Goal: Task Accomplishment & Management: Use online tool/utility

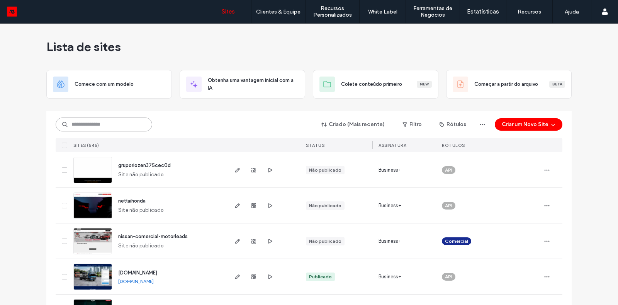
click at [118, 128] on input at bounding box center [104, 124] width 97 height 14
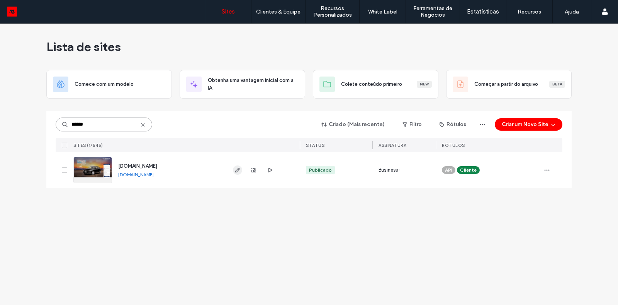
type input "******"
click at [234, 169] on icon "button" at bounding box center [237, 170] width 6 height 6
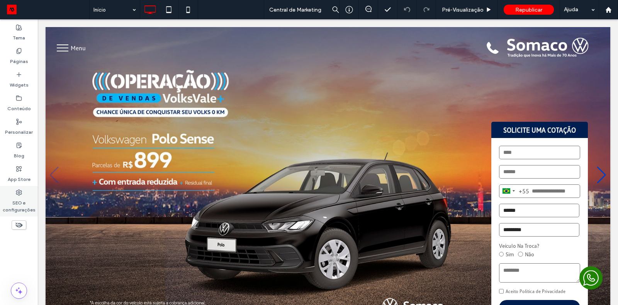
click at [18, 197] on label "SEO e configurações" at bounding box center [19, 204] width 38 height 18
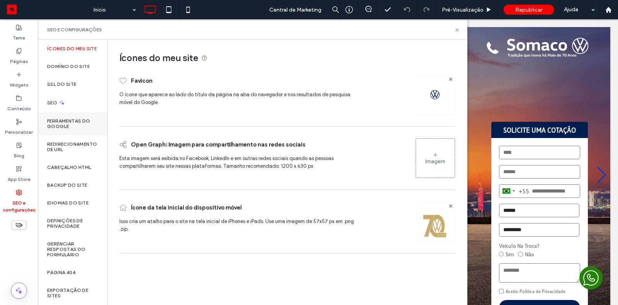
click at [61, 121] on div "Ferramentas do Google" at bounding box center [73, 123] width 70 height 23
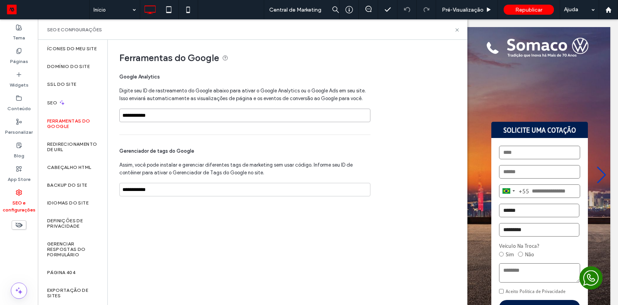
click at [172, 115] on input "**********" at bounding box center [244, 116] width 251 height 14
click at [170, 196] on div "**********" at bounding box center [244, 193] width 251 height 20
click at [165, 191] on input "**********" at bounding box center [244, 190] width 251 height 14
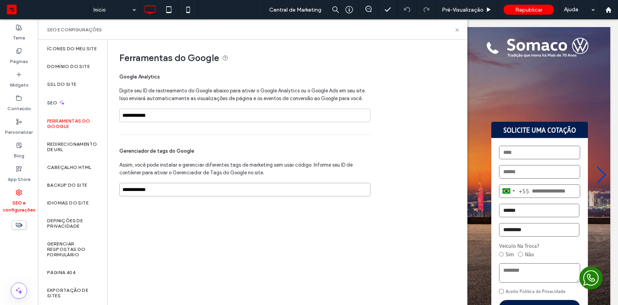
click at [165, 191] on input "**********" at bounding box center [244, 190] width 251 height 14
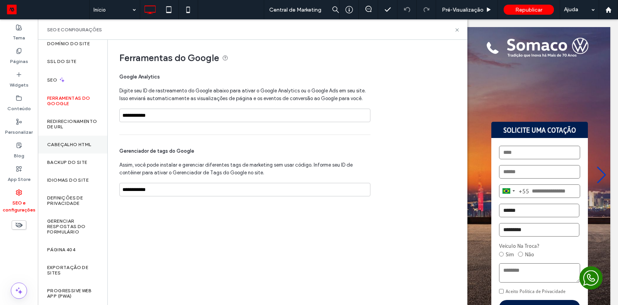
click at [69, 150] on div "Cabeçalho HTML" at bounding box center [73, 145] width 70 height 18
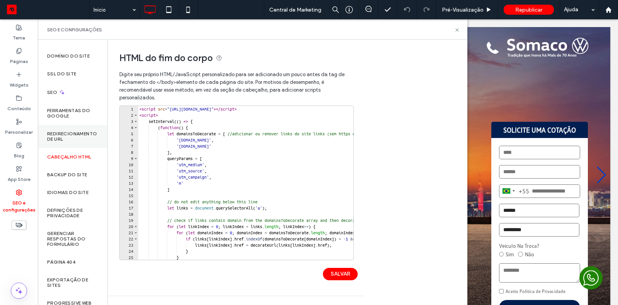
scroll to position [0, 0]
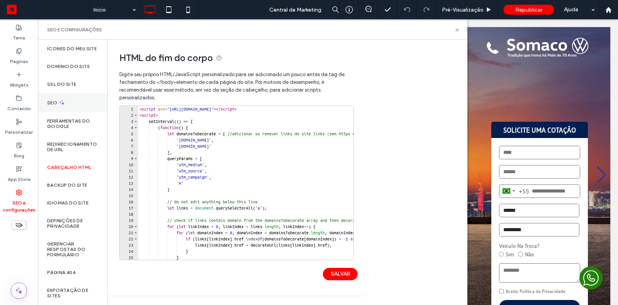
click at [75, 107] on div "SEO" at bounding box center [73, 102] width 70 height 19
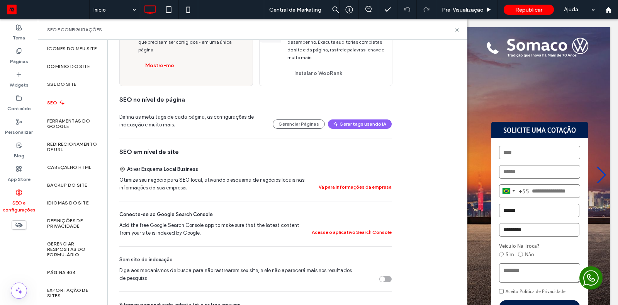
scroll to position [88, 0]
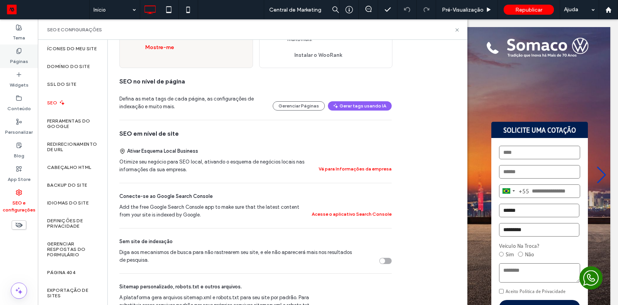
click at [26, 56] on label "Páginas" at bounding box center [19, 59] width 18 height 11
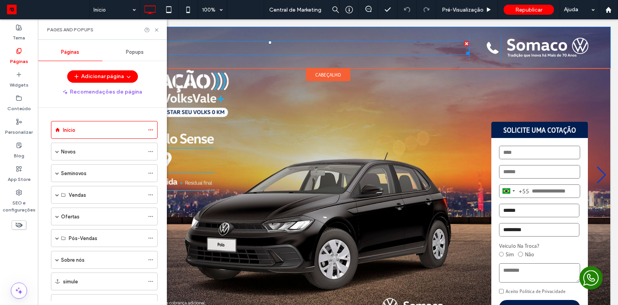
click at [306, 46] on p "Menu" at bounding box center [270, 48] width 399 height 12
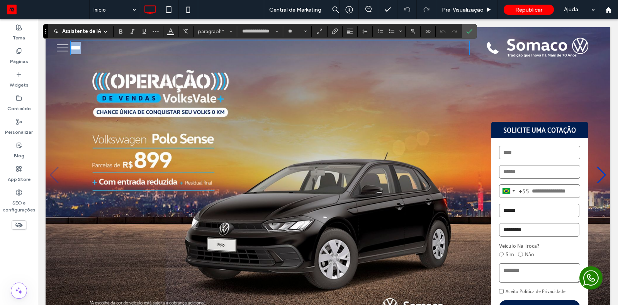
click at [58, 49] on button "menu" at bounding box center [63, 48] width 20 height 20
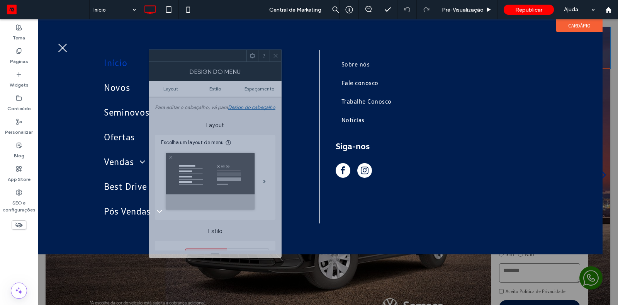
drag, startPoint x: 132, startPoint y: 53, endPoint x: 321, endPoint y: 50, distance: 189.3
click at [246, 50] on div at bounding box center [197, 56] width 97 height 12
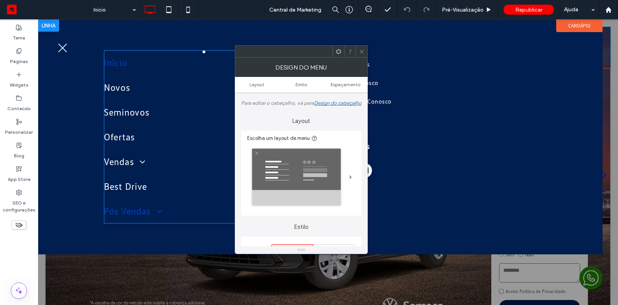
click at [128, 214] on span "Pós Vendas" at bounding box center [133, 211] width 59 height 19
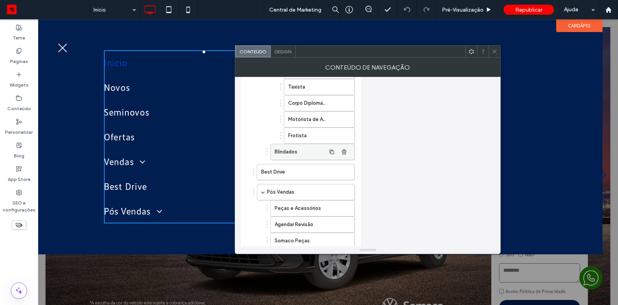
scroll to position [287, 0]
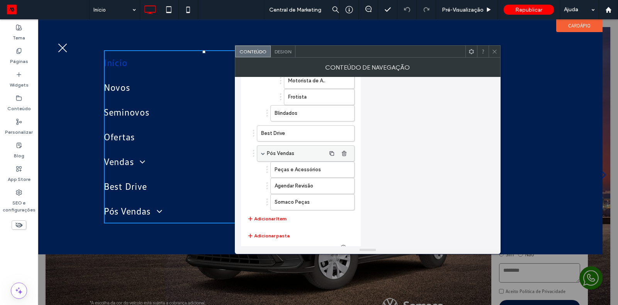
click at [272, 146] on label "Pós Vendas" at bounding box center [296, 153] width 59 height 15
click at [279, 147] on label "Pós Vendas" at bounding box center [296, 153] width 59 height 15
click at [281, 148] on label "Pós Vendas" at bounding box center [296, 153] width 59 height 15
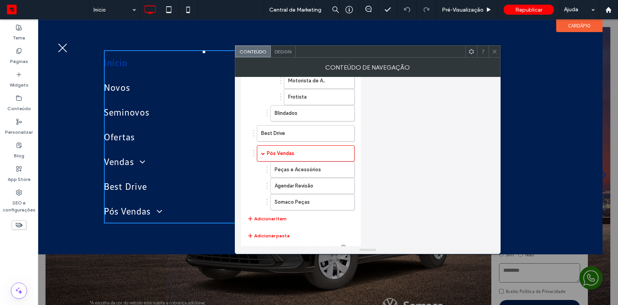
scroll to position [0, 0]
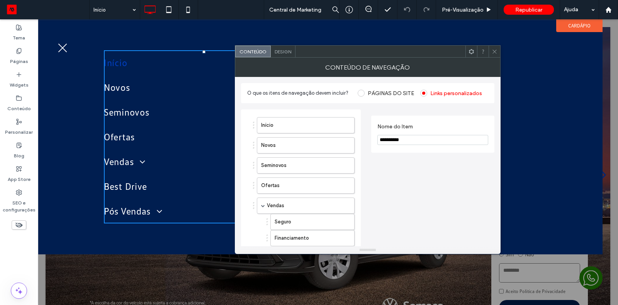
click at [393, 136] on input "**********" at bounding box center [432, 140] width 111 height 10
type input "**********"
click at [466, 23] on div "Início Novos Seminovos Ofertas Vendas Seguro Financiamento Sign&Drive Vendas Co…" at bounding box center [320, 136] width 565 height 235
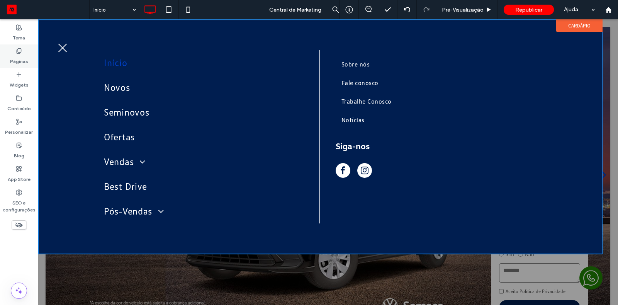
click at [19, 54] on label "Páginas" at bounding box center [19, 59] width 18 height 11
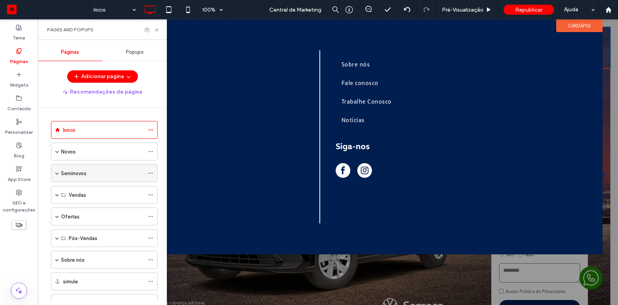
click at [74, 176] on div "Seminovos" at bounding box center [102, 173] width 83 height 17
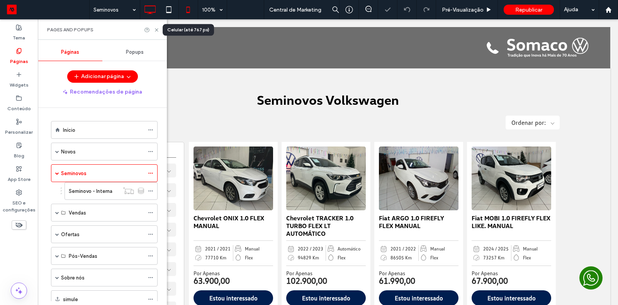
click at [183, 8] on icon at bounding box center [187, 9] width 15 height 15
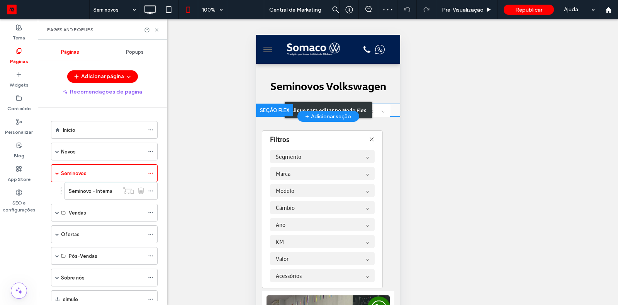
click at [366, 109] on div "Clique para editar no Modo Flex" at bounding box center [327, 110] width 87 height 16
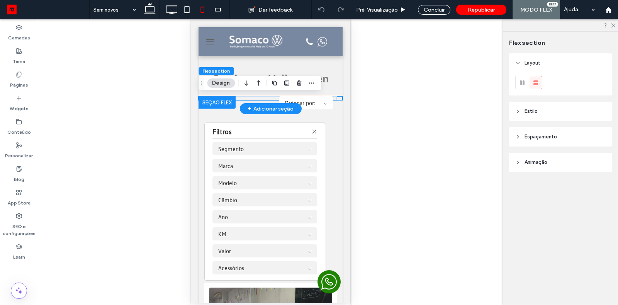
click at [311, 97] on details "Ordenar por: De A a Z De Z a A Menor Preço Maior Preço" at bounding box center [306, 102] width 54 height 13
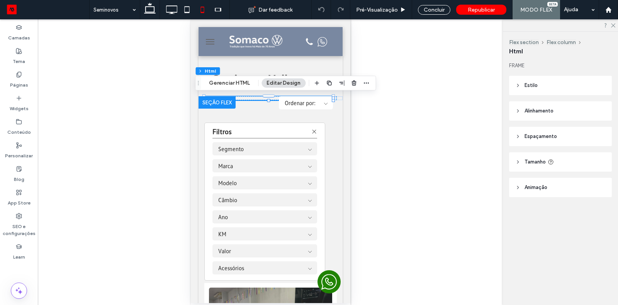
click at [536, 116] on header "Alinhamento" at bounding box center [560, 110] width 103 height 19
click at [537, 128] on icon at bounding box center [536, 130] width 6 height 6
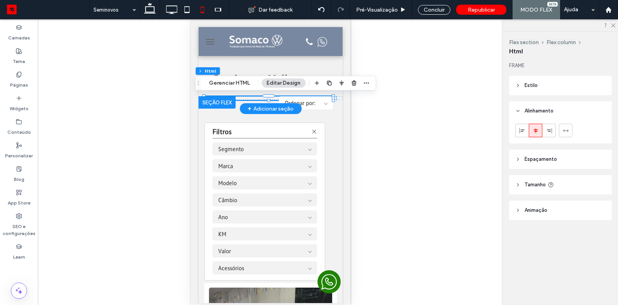
click at [297, 102] on span "Ordenar por:" at bounding box center [299, 102] width 31 height 7
click at [328, 103] on details "Ordenar por: De A a Z De Z a A Menor Preço Maior Preço" at bounding box center [306, 102] width 54 height 13
click at [229, 82] on button "Gerenciar HTML" at bounding box center [229, 82] width 51 height 9
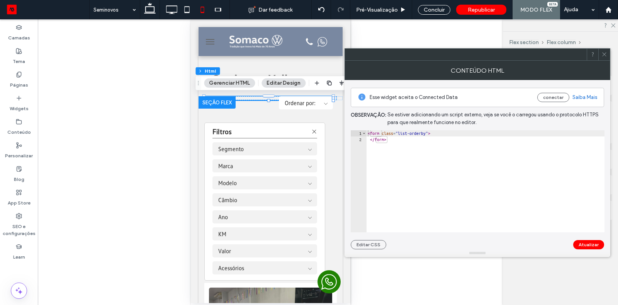
click at [608, 55] on div at bounding box center [604, 55] width 12 height 12
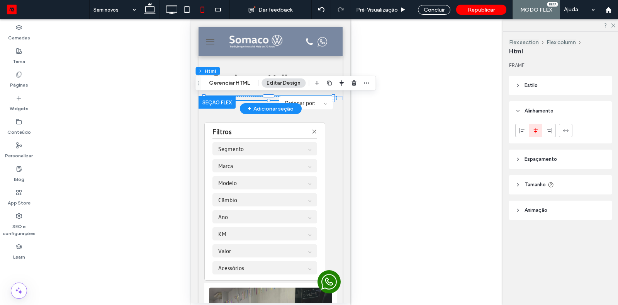
click at [295, 100] on span "Ordenar por:" at bounding box center [299, 102] width 31 height 7
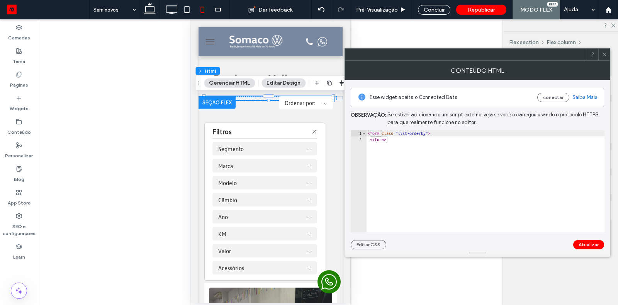
click at [604, 54] on icon at bounding box center [604, 54] width 6 height 6
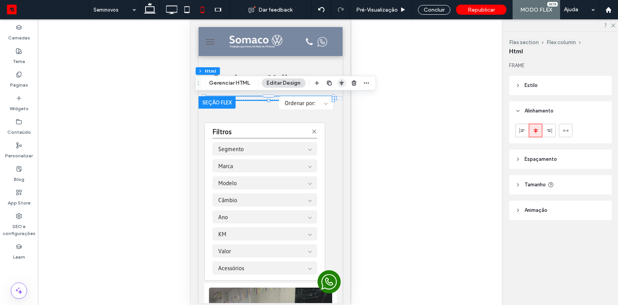
click at [340, 83] on icon "button" at bounding box center [341, 83] width 6 height 6
click at [335, 94] on span "center" at bounding box center [333, 97] width 9 height 9
click at [317, 100] on span "flex-start" at bounding box center [321, 97] width 9 height 9
click at [333, 98] on icon "center" at bounding box center [334, 98] width 6 height 6
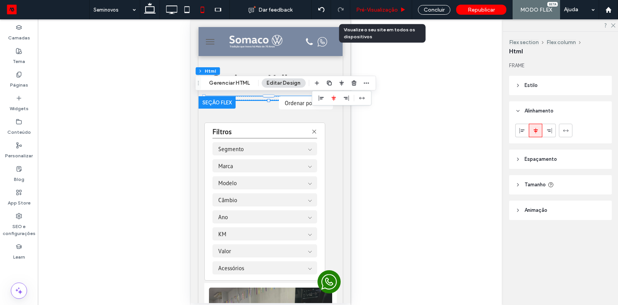
click at [384, 12] on span "Pré-Visualizaçāo" at bounding box center [377, 10] width 42 height 7
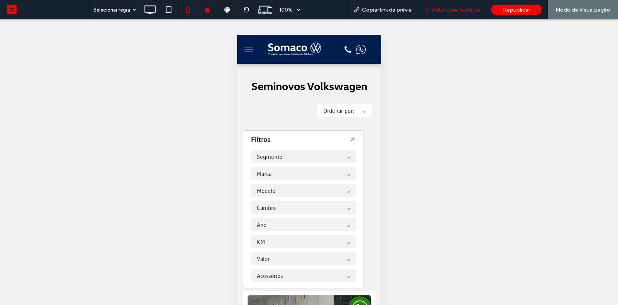
click at [451, 13] on div "Voltar para o editor" at bounding box center [452, 9] width 68 height 19
click at [433, 6] on div "Voltar para o editor" at bounding box center [452, 9] width 68 height 19
click at [433, 9] on div "Voltar para o editor" at bounding box center [451, 10] width 67 height 7
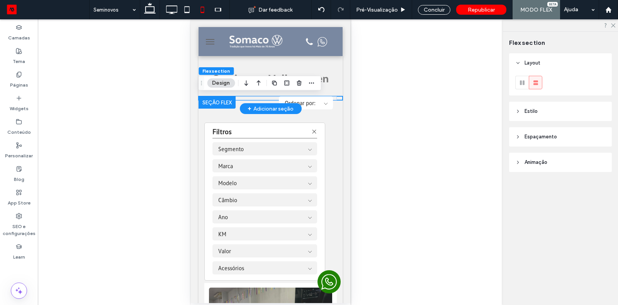
click at [338, 97] on div "Ordenar por: De A a Z De Z a A Menor Preço Maior Preço" at bounding box center [270, 98] width 144 height 4
click at [335, 98] on div "Ordenar por: De A a Z De Z a A Menor Preço Maior Preço" at bounding box center [270, 98] width 133 height 4
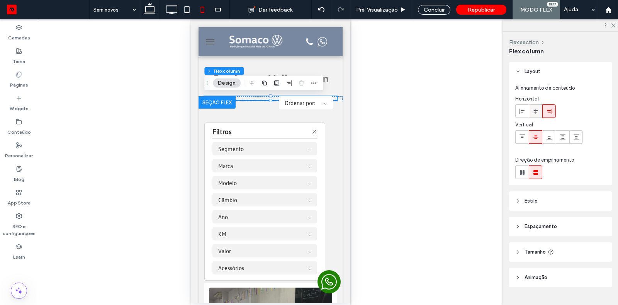
click at [535, 112] on use at bounding box center [535, 110] width 4 height 5
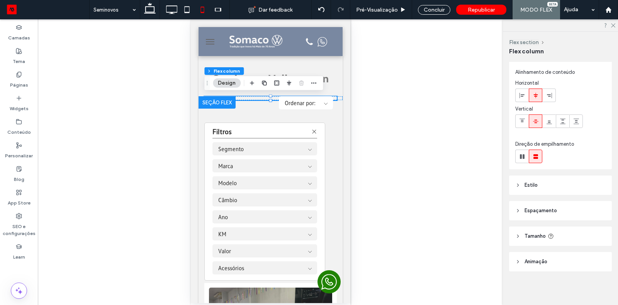
click at [539, 209] on span "Espaçamento" at bounding box center [541, 211] width 32 height 8
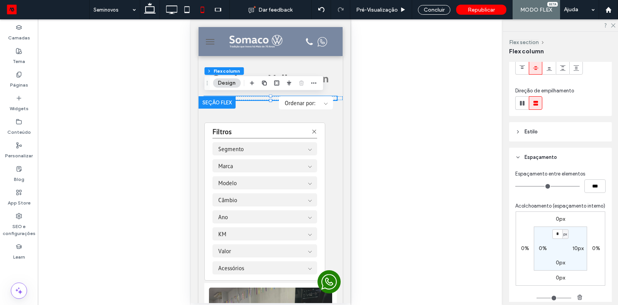
scroll to position [0, 0]
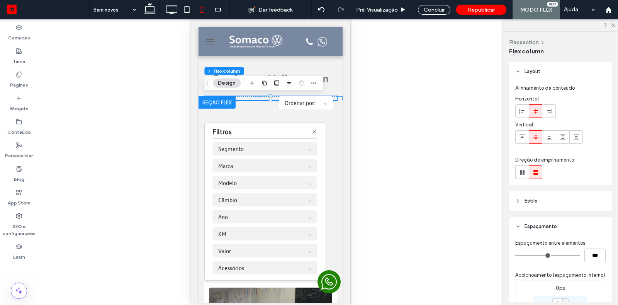
click at [530, 200] on span "Estilo" at bounding box center [531, 201] width 13 height 8
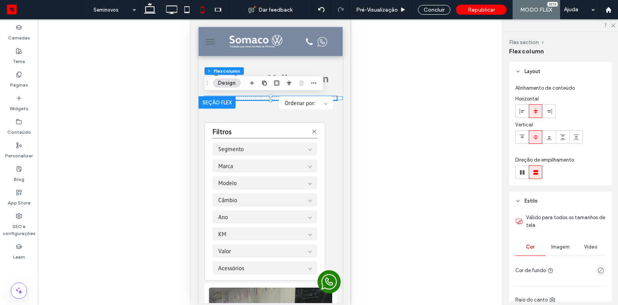
click at [530, 200] on span "Estilo" at bounding box center [531, 201] width 13 height 8
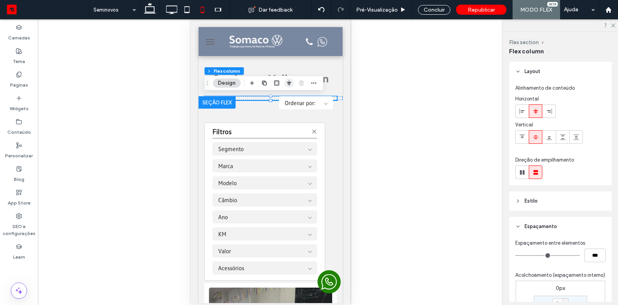
click at [290, 82] on icon "button" at bounding box center [289, 83] width 6 height 6
click at [236, 84] on button "Design" at bounding box center [227, 82] width 28 height 9
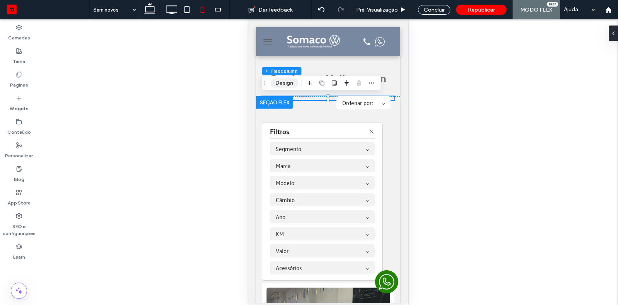
click at [278, 80] on button "Design" at bounding box center [284, 82] width 28 height 9
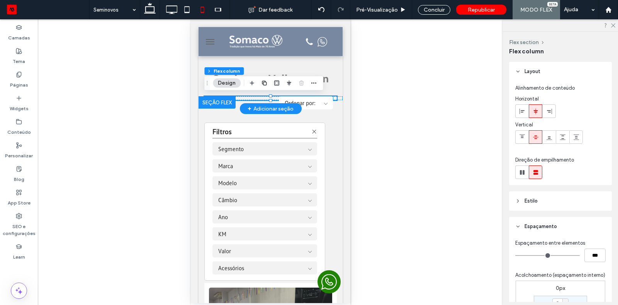
click at [325, 102] on summary "Ordenar por:" at bounding box center [305, 102] width 42 height 7
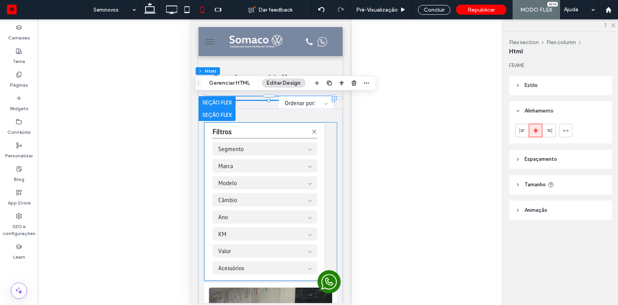
click at [241, 125] on div "Filtros" at bounding box center [264, 130] width 105 height 15
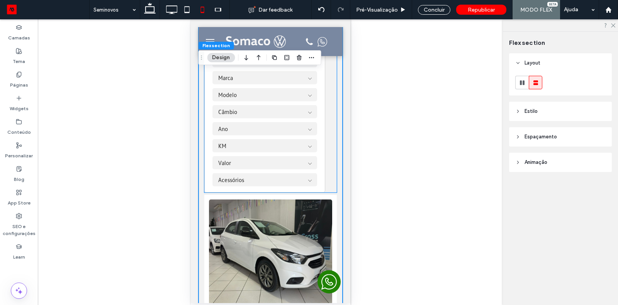
scroll to position [89, 0]
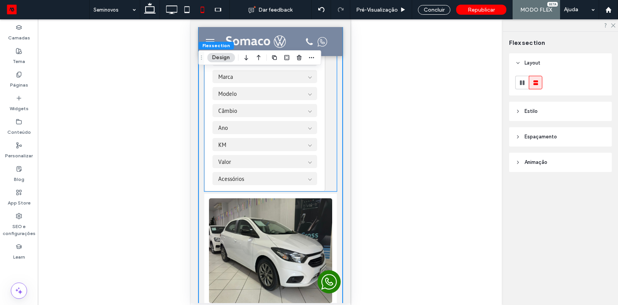
click at [311, 81] on details "Marca CHEVROLET FIAT HONDA HYUNDAI RENAULT VOLKSWAGEN" at bounding box center [264, 76] width 105 height 13
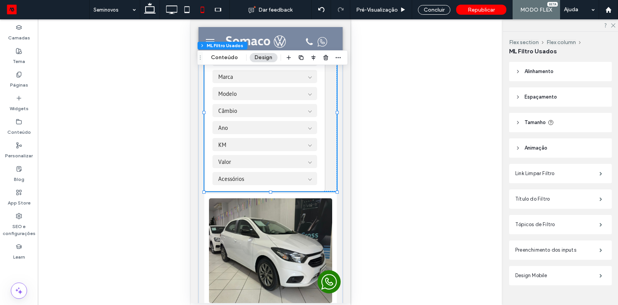
click at [521, 70] on header "Alinhamento" at bounding box center [560, 71] width 103 height 19
click at [535, 94] on span at bounding box center [536, 91] width 6 height 13
click at [522, 119] on header "Espaçamento" at bounding box center [560, 119] width 103 height 19
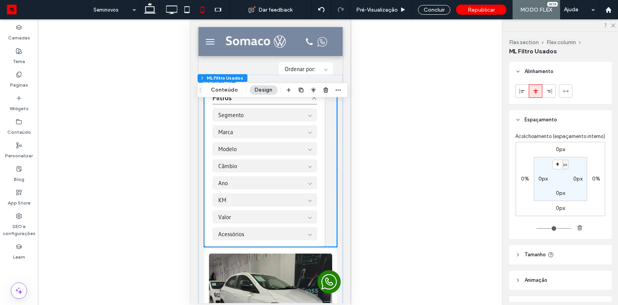
scroll to position [0, 0]
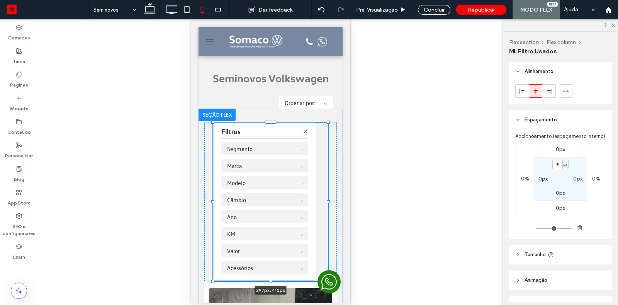
drag, startPoint x: 337, startPoint y: 202, endPoint x: 328, endPoint y: 202, distance: 8.9
click at [328, 202] on div at bounding box center [327, 201] width 3 height 3
type input "***"
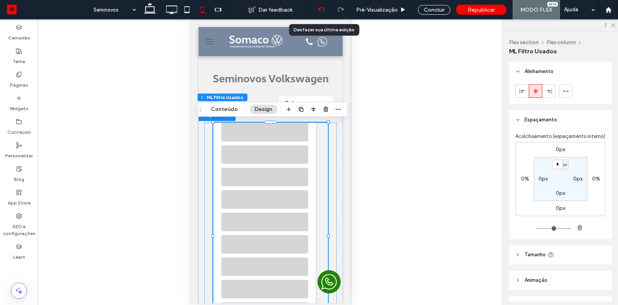
click at [324, 8] on icon at bounding box center [321, 10] width 6 height 6
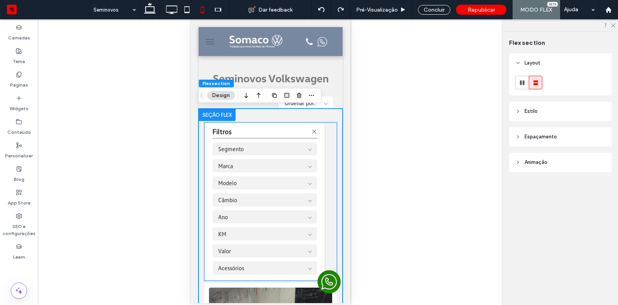
click at [290, 137] on div "Filtros" at bounding box center [264, 130] width 105 height 15
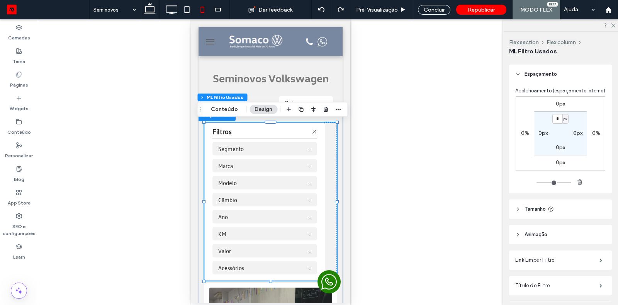
scroll to position [150, 0]
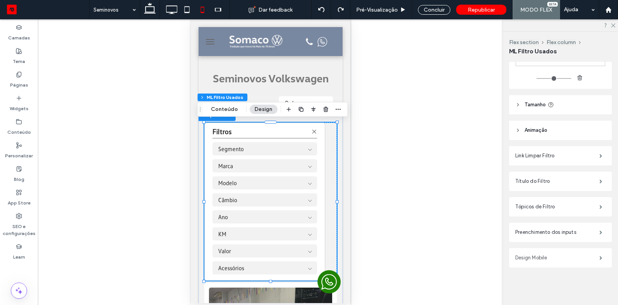
click at [549, 257] on label "Design Mobile" at bounding box center [557, 257] width 84 height 15
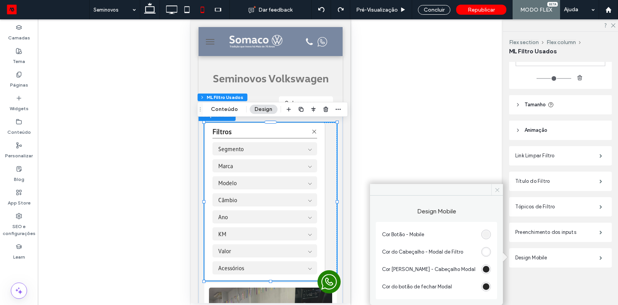
click at [498, 187] on icon at bounding box center [497, 190] width 6 height 6
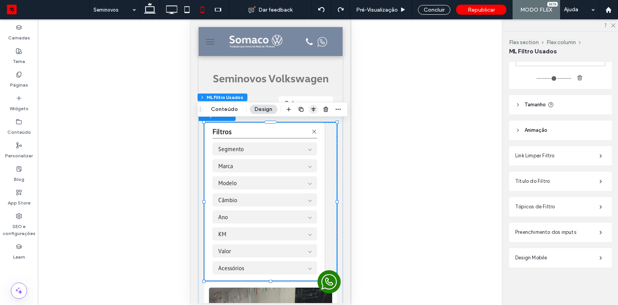
click at [309, 112] on span "button" at bounding box center [313, 109] width 9 height 9
click at [304, 122] on use "center" at bounding box center [305, 124] width 4 height 5
click at [227, 135] on strong "Filtros" at bounding box center [261, 131] width 99 height 9
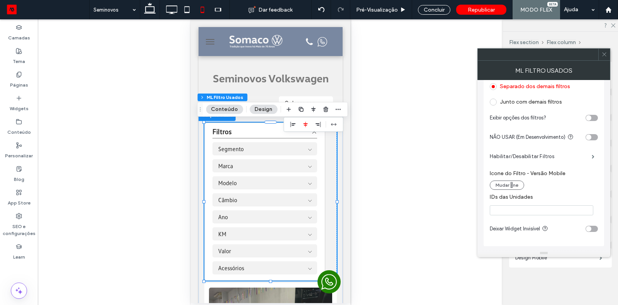
scroll to position [0, 0]
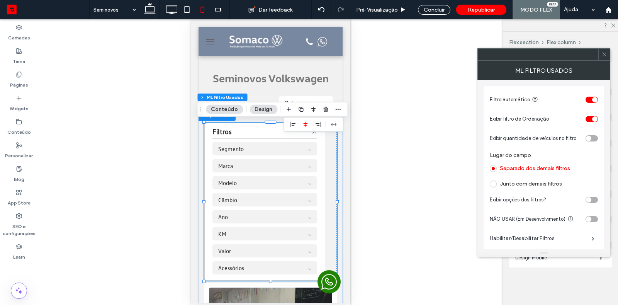
click at [606, 56] on use at bounding box center [604, 55] width 4 height 4
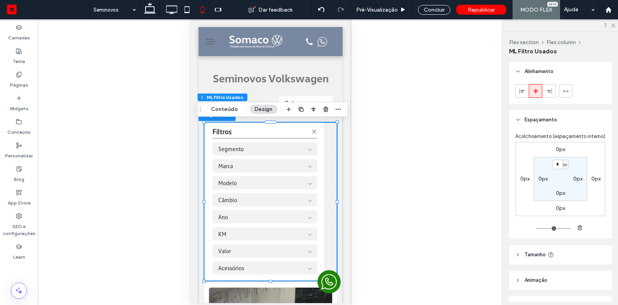
scroll to position [150, 0]
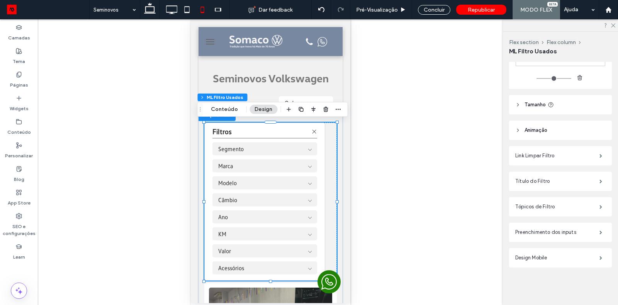
click at [263, 129] on strong "Filtros" at bounding box center [261, 131] width 99 height 9
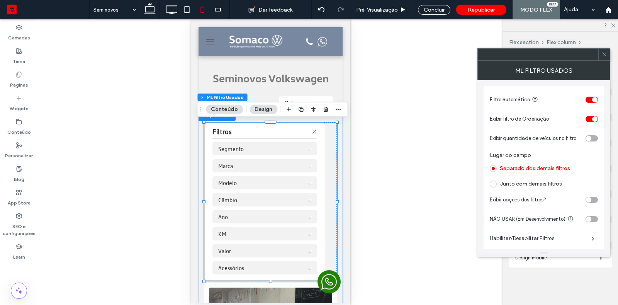
click at [263, 129] on strong "Filtros" at bounding box center [261, 131] width 99 height 9
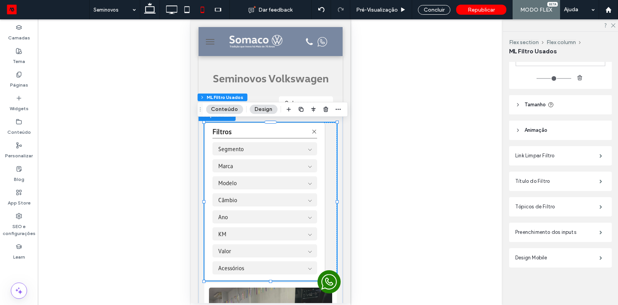
click at [263, 129] on strong "Filtros" at bounding box center [261, 131] width 99 height 9
click at [200, 107] on icon "Arrastar" at bounding box center [200, 109] width 6 height 5
click at [336, 114] on div at bounding box center [337, 109] width 9 height 14
click at [337, 111] on icon "button" at bounding box center [338, 109] width 6 height 6
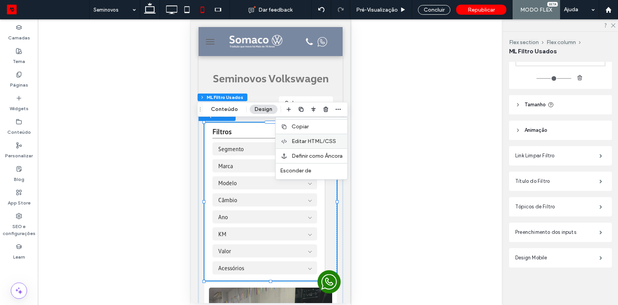
click at [324, 139] on span "Editar HTML/CSS" at bounding box center [314, 141] width 44 height 7
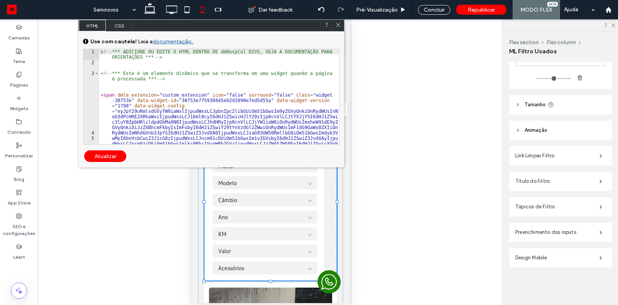
click at [117, 24] on span "CSS" at bounding box center [119, 26] width 27 height 12
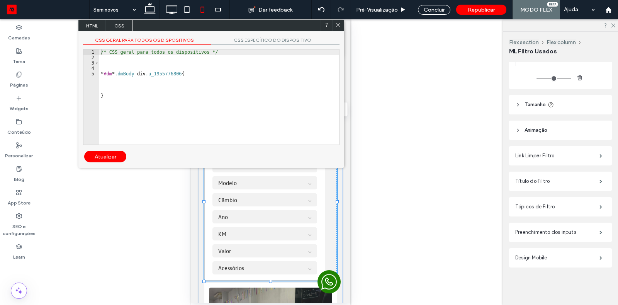
click at [337, 24] on icon at bounding box center [338, 25] width 6 height 6
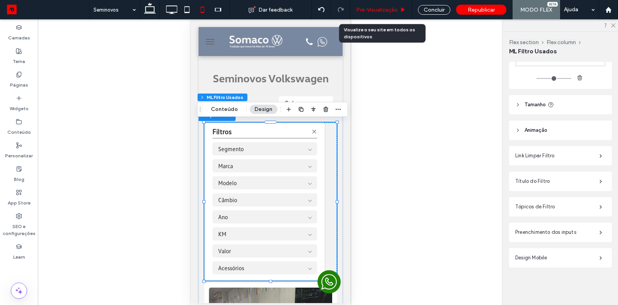
click at [372, 10] on span "Pré-Visualizaçāo" at bounding box center [377, 10] width 42 height 7
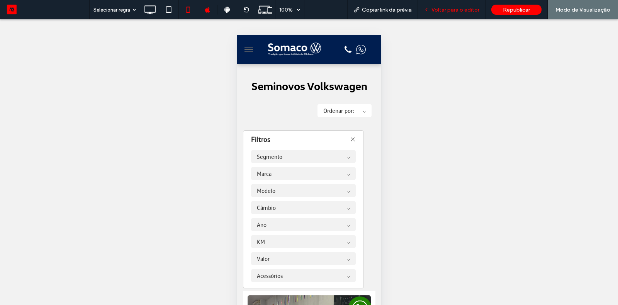
click at [433, 9] on div "Voltar para o editor" at bounding box center [451, 10] width 67 height 7
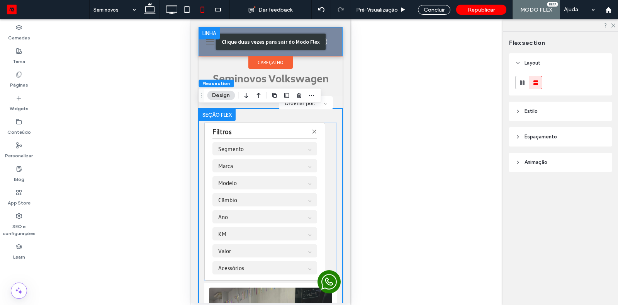
click at [207, 35] on div "Clique duas vezes para sair do Modo Flex" at bounding box center [270, 41] width 144 height 29
click at [209, 42] on div "Clique duas vezes para sair do Modo Flex" at bounding box center [270, 41] width 144 height 29
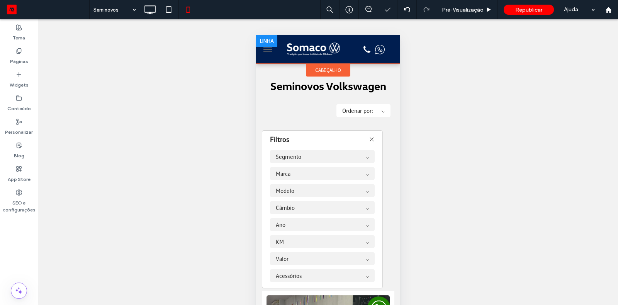
click at [273, 46] on button "menu" at bounding box center [267, 49] width 15 height 15
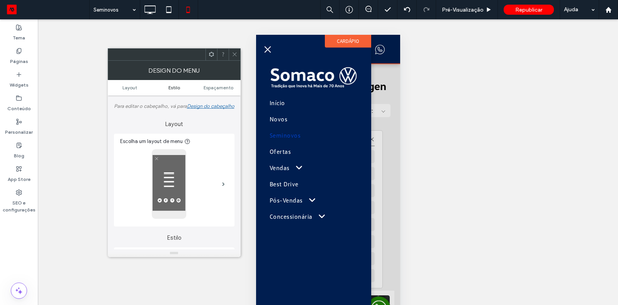
click at [183, 87] on link "Estilo" at bounding box center [174, 88] width 44 height 6
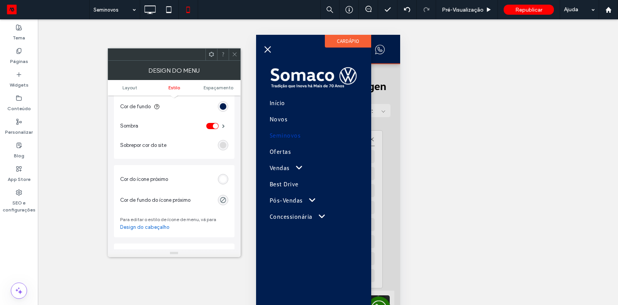
scroll to position [269, 0]
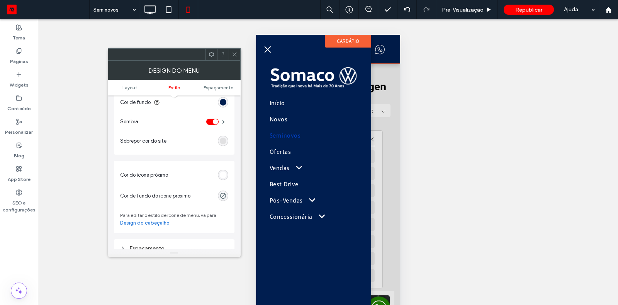
click at [223, 144] on div "rgba(0, 0, 0, 0.1)" at bounding box center [223, 141] width 7 height 7
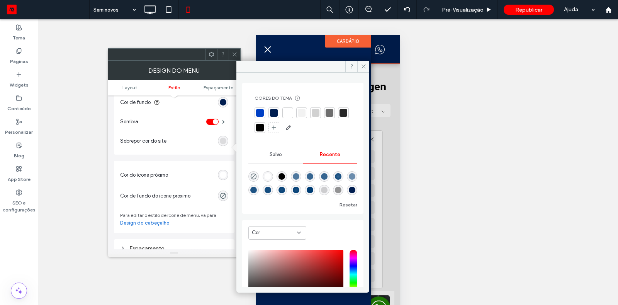
click at [284, 112] on div at bounding box center [288, 113] width 8 height 8
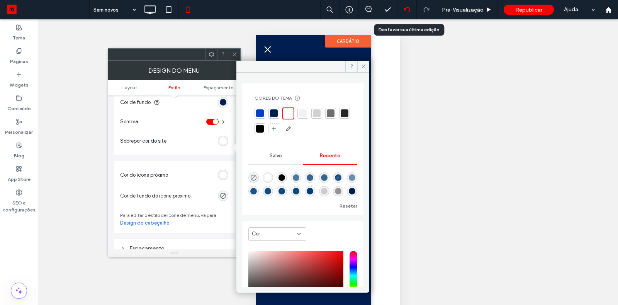
click at [406, 11] on icon at bounding box center [407, 10] width 6 height 6
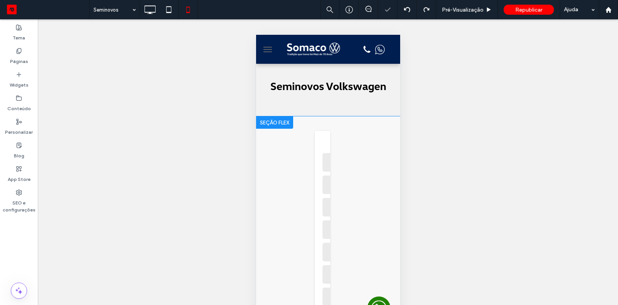
scroll to position [0, 0]
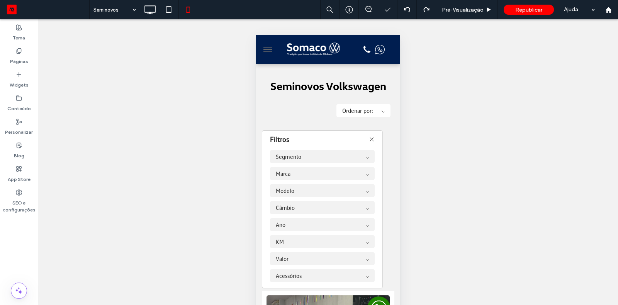
click at [263, 49] on span "menu" at bounding box center [267, 49] width 8 height 1
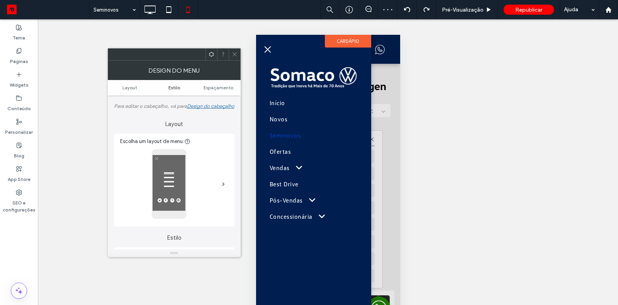
click at [169, 87] on span "Estilo" at bounding box center [174, 88] width 12 height 6
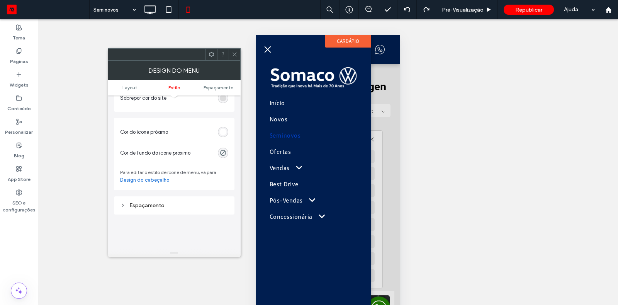
scroll to position [296, 0]
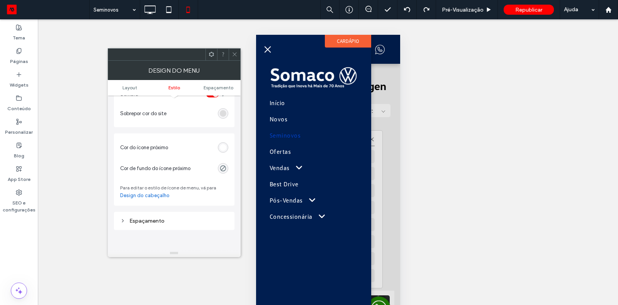
click at [221, 151] on div "rgb(255, 255, 255)" at bounding box center [223, 147] width 7 height 7
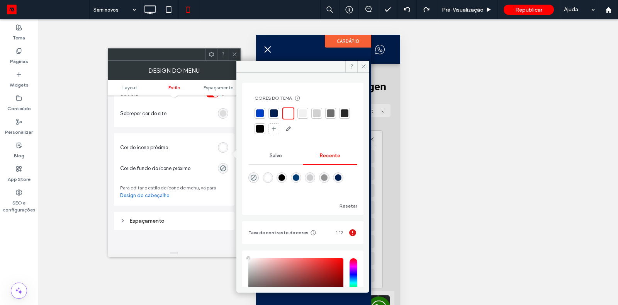
click at [287, 110] on div at bounding box center [288, 113] width 9 height 9
click at [362, 67] on use at bounding box center [364, 67] width 4 height 4
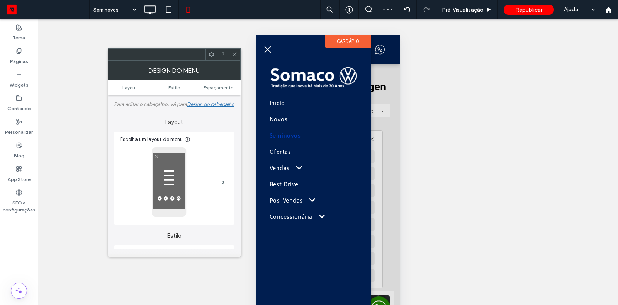
scroll to position [0, 0]
click at [187, 109] on div "Design do cabeçalho" at bounding box center [211, 106] width 48 height 6
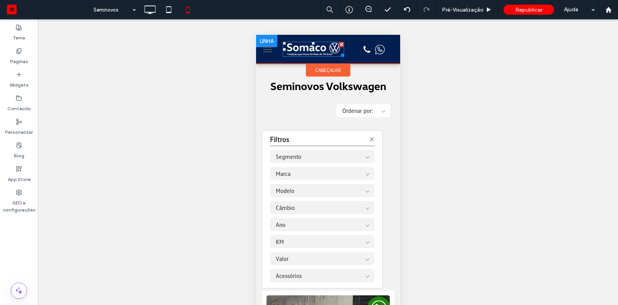
click at [298, 51] on img at bounding box center [312, 49] width 61 height 15
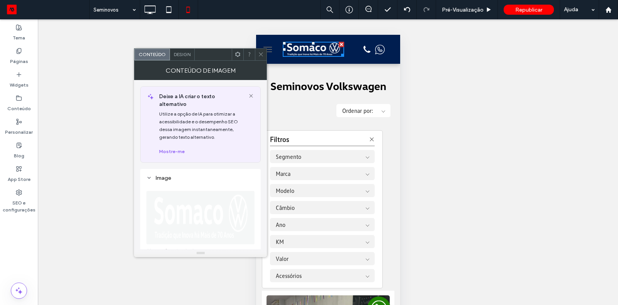
click at [280, 56] on div at bounding box center [271, 49] width 23 height 21
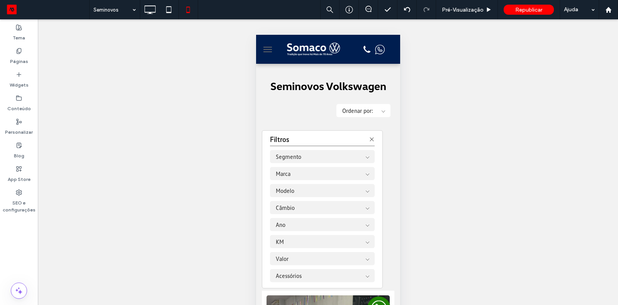
click at [280, 56] on div at bounding box center [271, 49] width 23 height 21
click at [262, 50] on button "menu" at bounding box center [267, 49] width 15 height 15
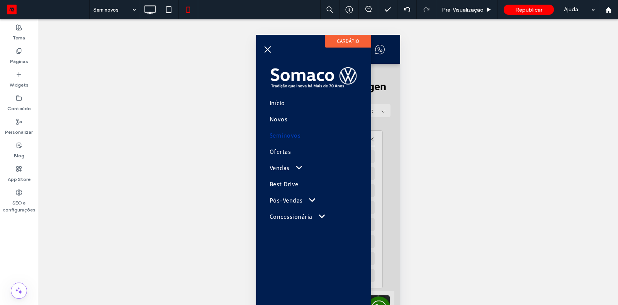
click at [384, 54] on div at bounding box center [328, 182] width 144 height 294
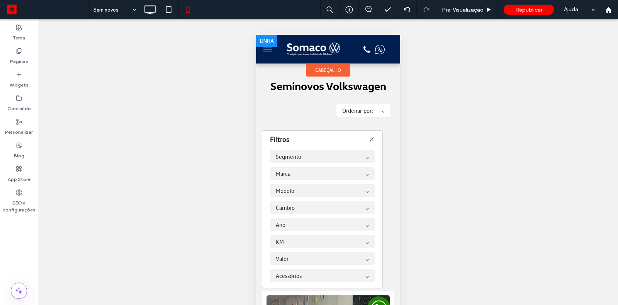
click at [357, 56] on div at bounding box center [361, 49] width 23 height 21
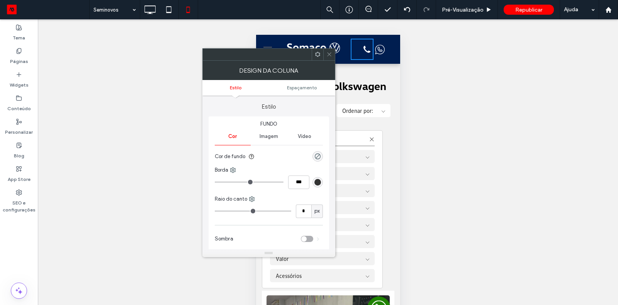
click at [357, 56] on div at bounding box center [361, 49] width 23 height 21
click at [351, 54] on div at bounding box center [361, 49] width 23 height 21
click at [328, 53] on icon at bounding box center [329, 54] width 6 height 6
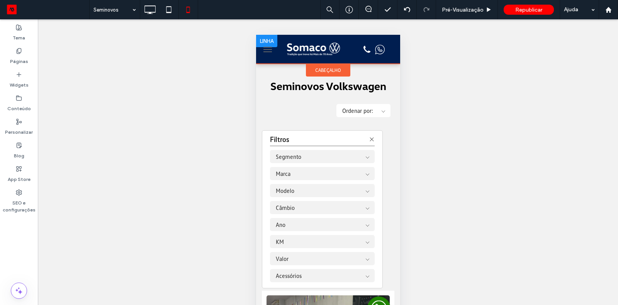
click at [290, 36] on div at bounding box center [328, 49] width 144 height 29
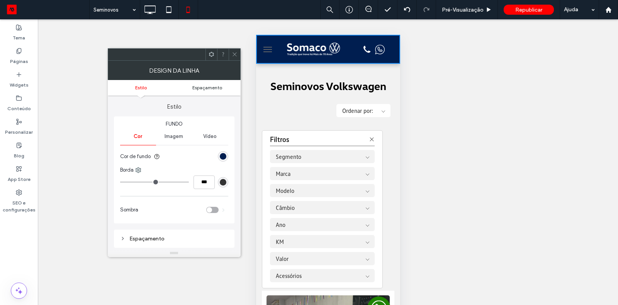
click at [196, 87] on span "Espaçamento" at bounding box center [207, 88] width 30 height 6
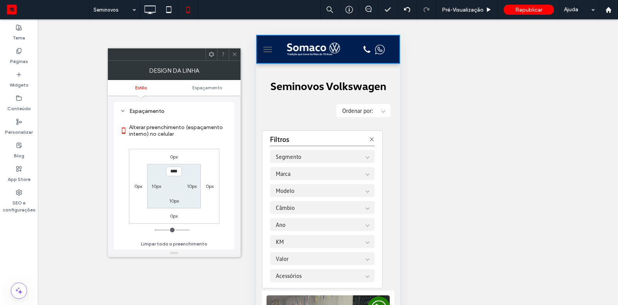
scroll to position [127, 0]
click at [275, 56] on div at bounding box center [271, 49] width 23 height 21
click at [285, 56] on img at bounding box center [312, 49] width 61 height 15
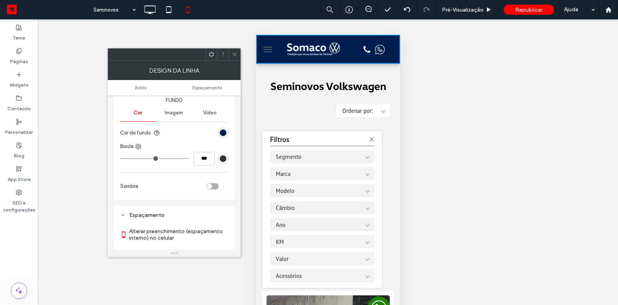
scroll to position [0, 0]
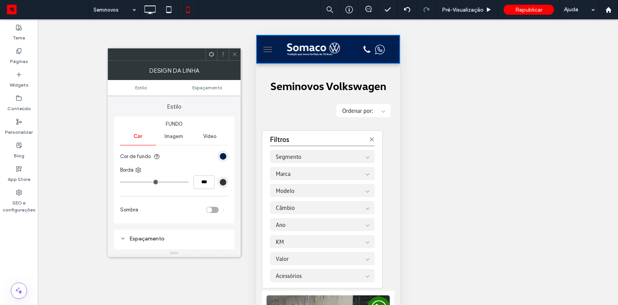
click at [179, 143] on div "Imagem" at bounding box center [174, 136] width 36 height 17
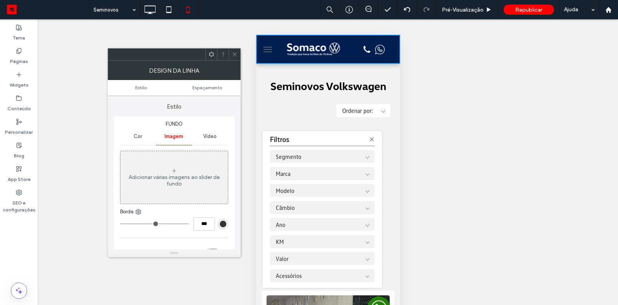
click at [138, 135] on span "Cor" at bounding box center [138, 136] width 8 height 6
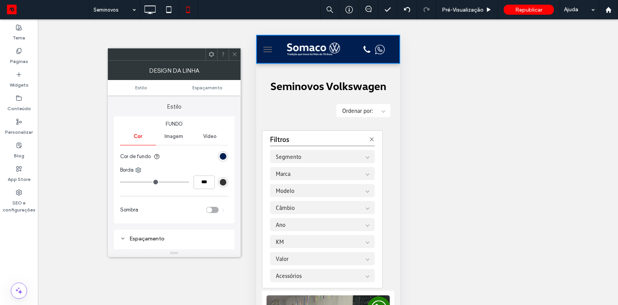
click at [191, 70] on div "Design da linha" at bounding box center [174, 70] width 133 height 19
click at [237, 51] on icon at bounding box center [235, 54] width 6 height 6
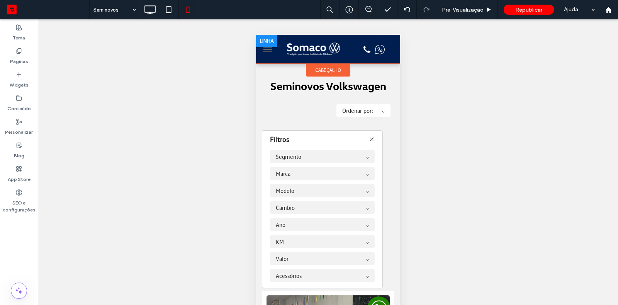
click at [277, 48] on div at bounding box center [271, 49] width 23 height 21
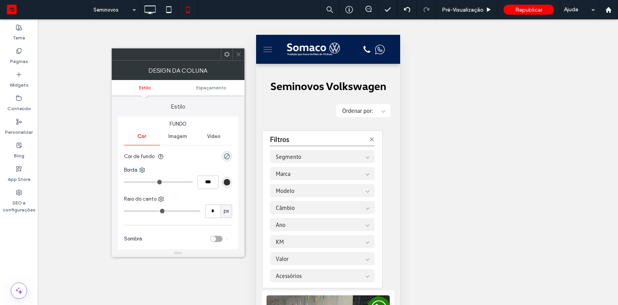
click at [267, 48] on button "menu" at bounding box center [267, 49] width 15 height 15
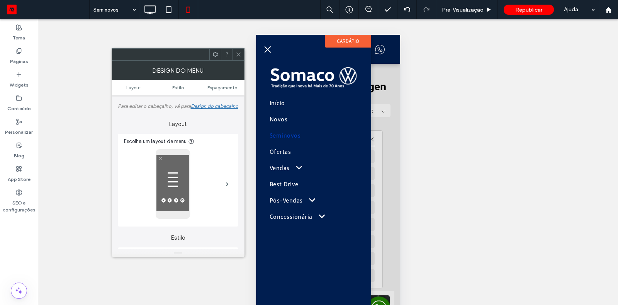
click at [267, 48] on span "menu" at bounding box center [267, 49] width 7 height 7
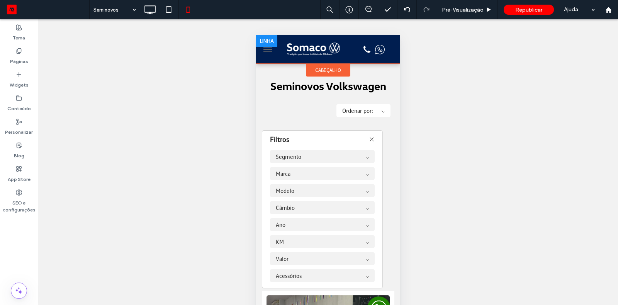
click at [282, 37] on div at bounding box center [328, 49] width 144 height 29
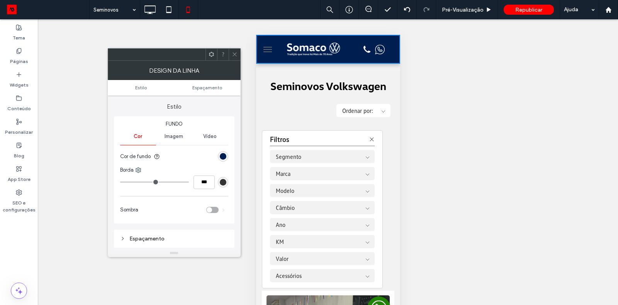
click at [278, 59] on div at bounding box center [271, 49] width 23 height 21
click at [280, 53] on div at bounding box center [271, 49] width 23 height 21
click at [23, 95] on div "Conteúdo" at bounding box center [19, 104] width 38 height 24
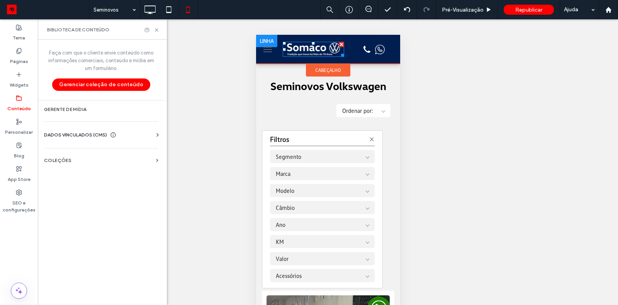
click at [292, 51] on img at bounding box center [312, 49] width 61 height 15
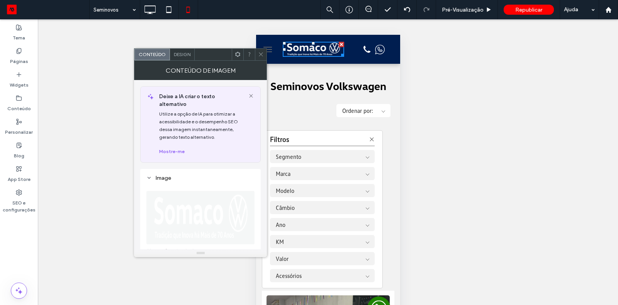
click at [182, 55] on span "Design" at bounding box center [182, 54] width 17 height 6
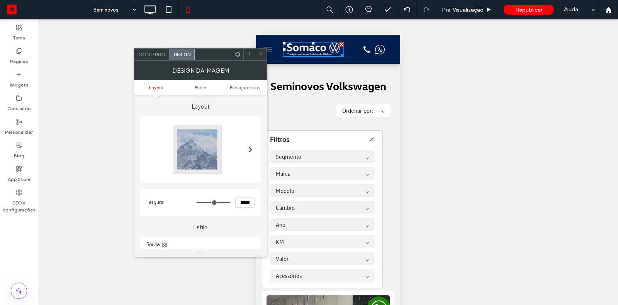
click at [272, 49] on button "menu" at bounding box center [267, 49] width 15 height 15
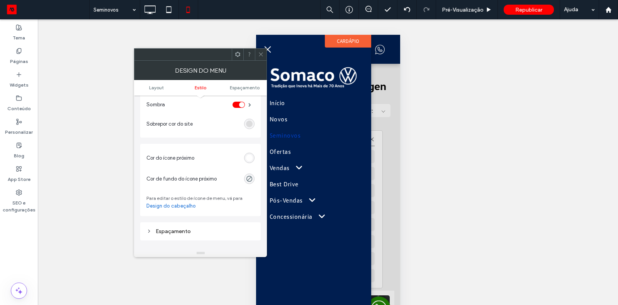
scroll to position [293, 0]
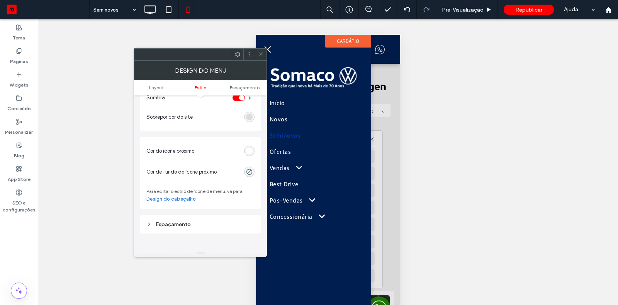
click at [165, 203] on link "Design do cabeçalho" at bounding box center [170, 199] width 49 height 8
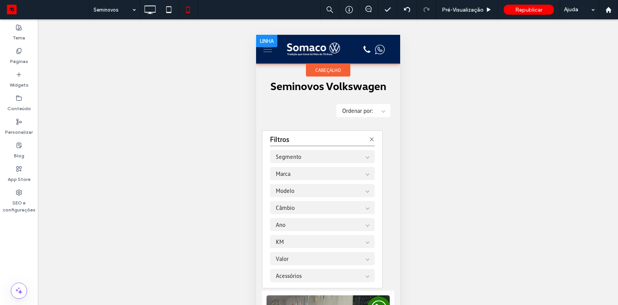
click at [350, 61] on div at bounding box center [328, 49] width 144 height 29
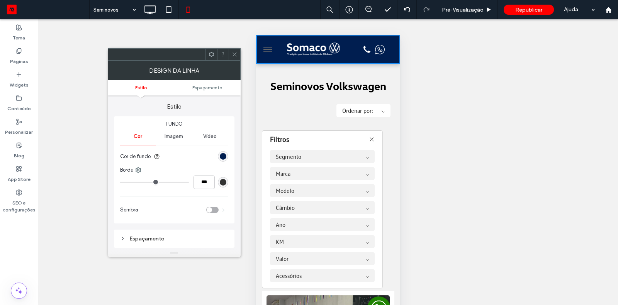
click at [348, 55] on div at bounding box center [316, 49] width 68 height 21
click at [348, 67] on div "Seminovos Volkswagen Click To Paste Click To Paste Linha + Adicionar seção" at bounding box center [328, 84] width 144 height 40
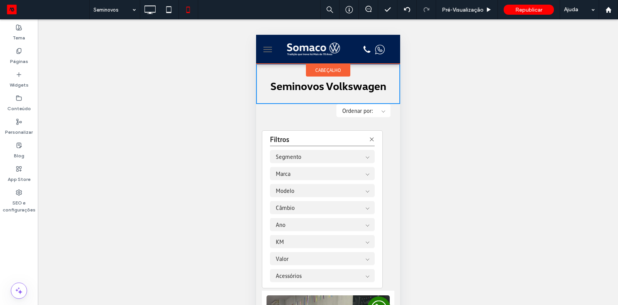
click at [335, 69] on span "cabeçalho" at bounding box center [328, 70] width 26 height 7
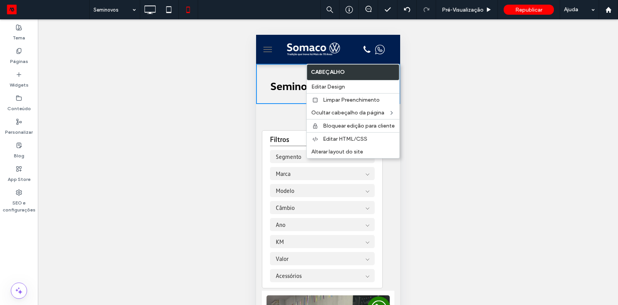
drag, startPoint x: 347, startPoint y: 69, endPoint x: 353, endPoint y: 74, distance: 7.7
click at [353, 74] on label "cabeçalho" at bounding box center [353, 72] width 92 height 15
click at [333, 86] on span "Editar Design" at bounding box center [328, 86] width 34 height 7
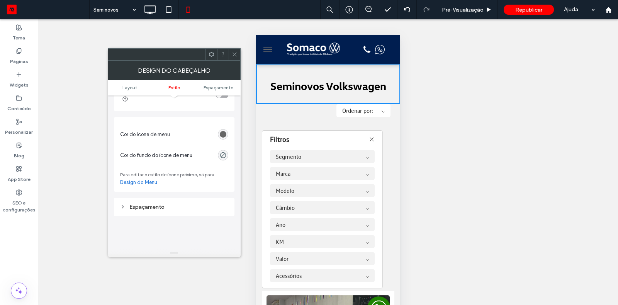
scroll to position [475, 0]
click at [222, 129] on div "rgb(102, 102, 102)" at bounding box center [223, 132] width 7 height 7
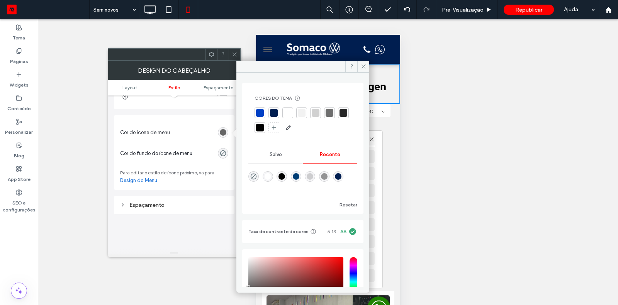
click at [287, 110] on div at bounding box center [288, 113] width 8 height 8
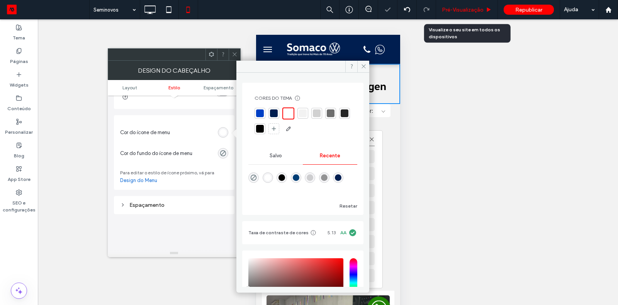
click at [461, 5] on div "Pré-Visualizaçāo" at bounding box center [467, 9] width 62 height 19
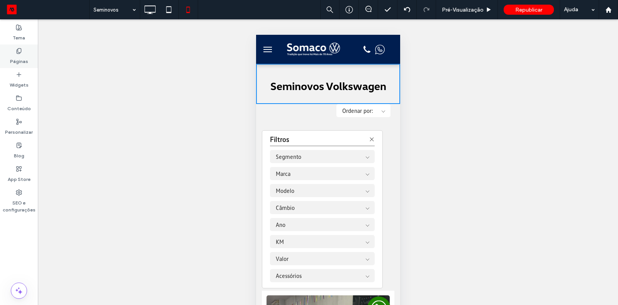
click at [24, 57] on label "Páginas" at bounding box center [19, 59] width 18 height 11
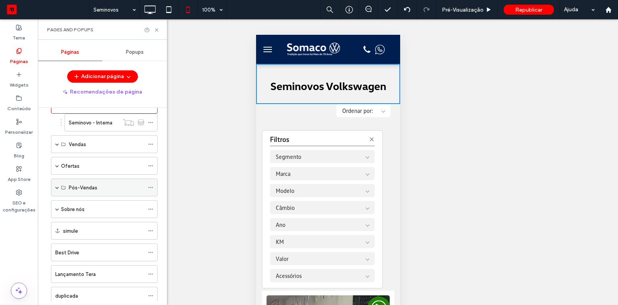
scroll to position [96, 0]
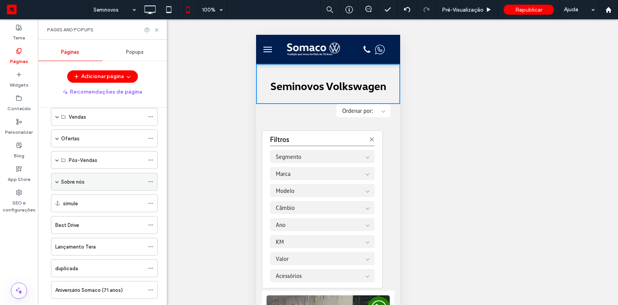
click at [83, 177] on label "Sobre nós" at bounding box center [73, 182] width 24 height 14
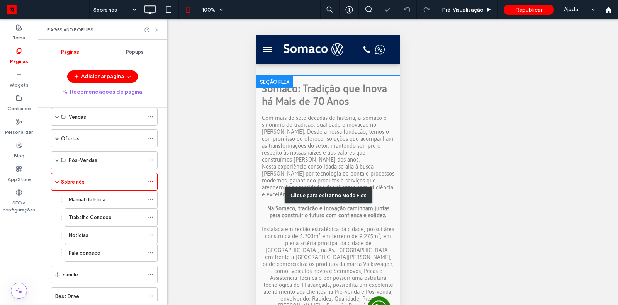
click at [327, 127] on div "Clique para editar no Modo Flex" at bounding box center [328, 195] width 144 height 239
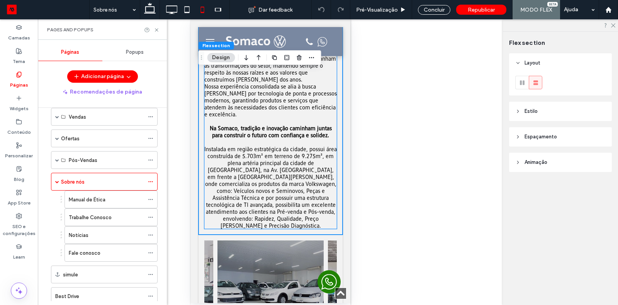
scroll to position [182, 0]
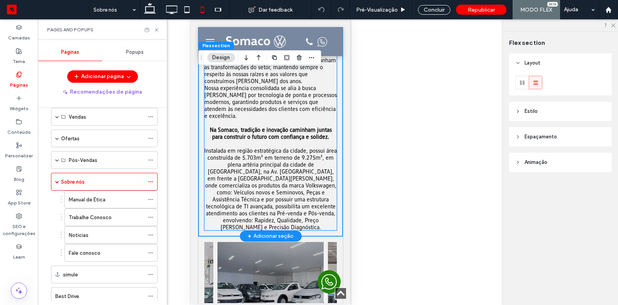
click at [253, 126] on p at bounding box center [270, 122] width 133 height 7
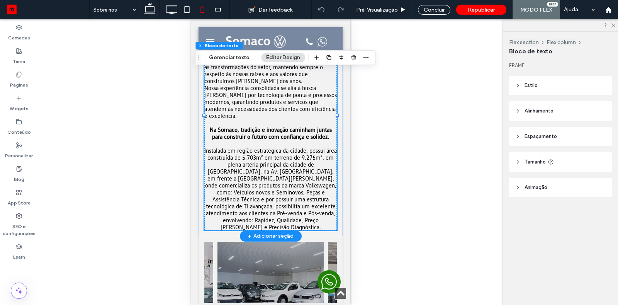
click at [252, 92] on span "Nossa experiência consolidada se alia à busca constante por tecnologia de ponta…" at bounding box center [270, 101] width 133 height 35
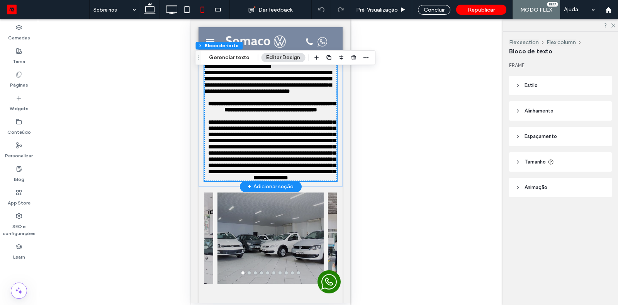
click at [252, 69] on span "**********" at bounding box center [267, 50] width 127 height 37
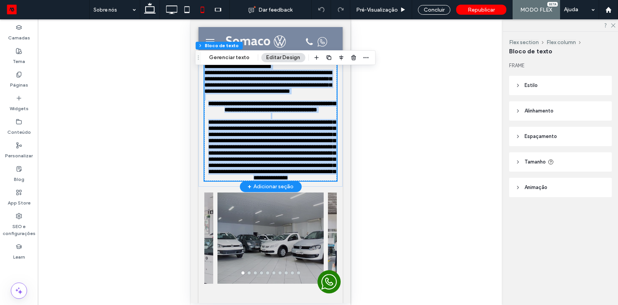
scroll to position [136, 0]
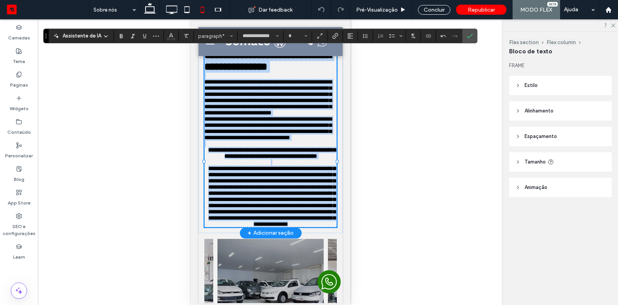
click at [252, 92] on span "**********" at bounding box center [267, 97] width 127 height 37
type input "**"
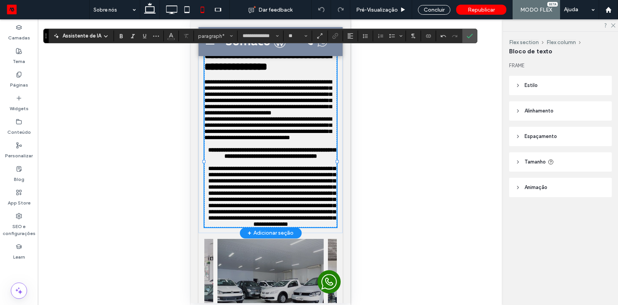
click at [252, 92] on span "**********" at bounding box center [267, 97] width 127 height 37
click at [26, 80] on label "Páginas" at bounding box center [19, 83] width 18 height 11
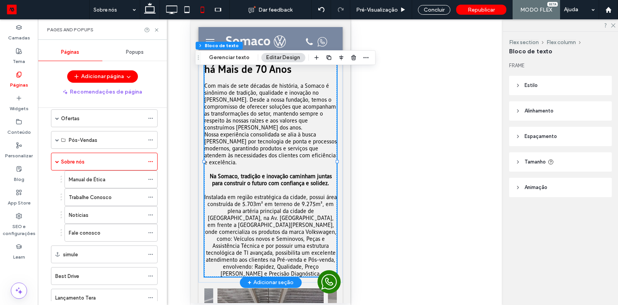
scroll to position [121, 0]
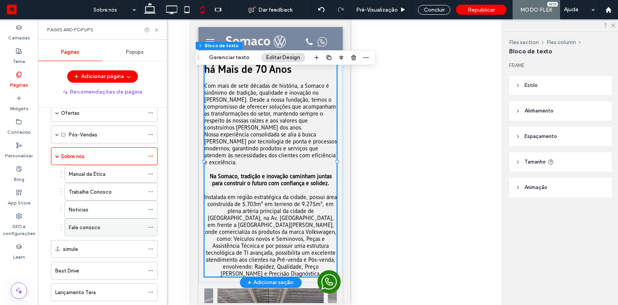
click at [90, 222] on label "Fale conosco" at bounding box center [85, 228] width 32 height 14
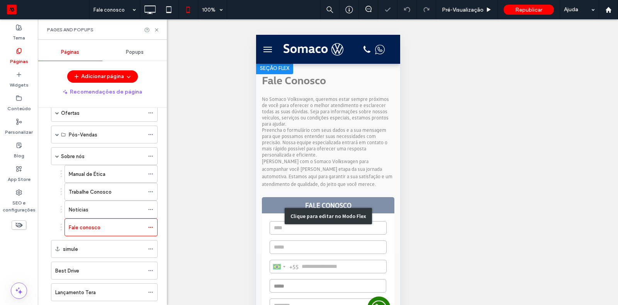
click at [324, 125] on div "Clique para editar no Modo Flex" at bounding box center [328, 216] width 144 height 308
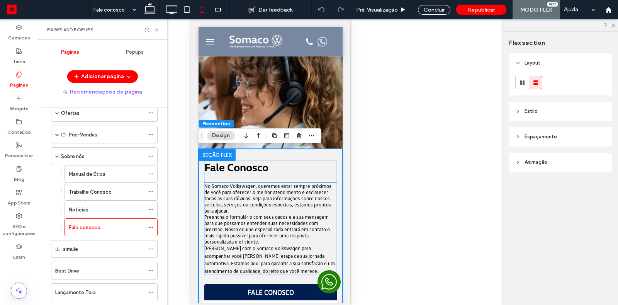
click at [263, 214] on span "Preencha o formulário com seus dados e a sua mensagem para que possamos entende…" at bounding box center [267, 229] width 126 height 31
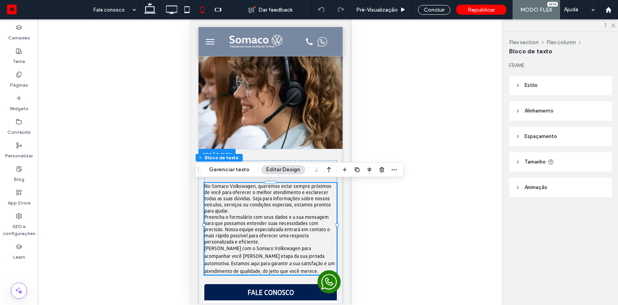
click at [245, 198] on span "No Somaco Volkswagen, queremos estar sempre próximos de você para oferecer o me…" at bounding box center [267, 198] width 127 height 31
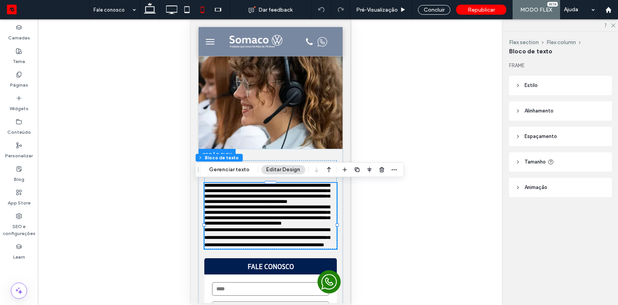
click at [245, 198] on span "**********" at bounding box center [267, 193] width 126 height 21
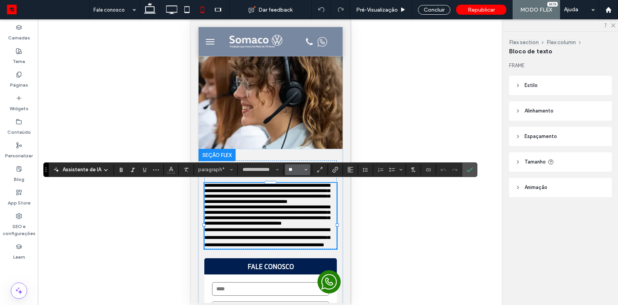
click at [292, 172] on input "**" at bounding box center [295, 170] width 15 height 6
type input "**"
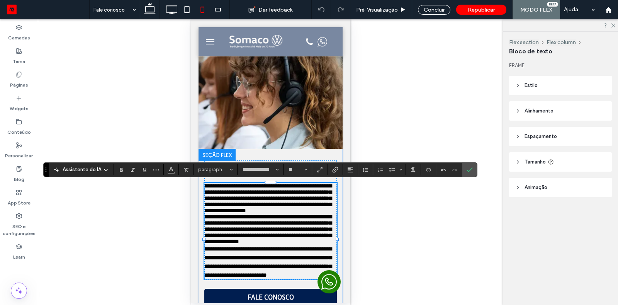
click at [368, 172] on section at bounding box center [365, 169] width 15 height 11
click at [364, 172] on icon "Altura da Linha" at bounding box center [365, 170] width 6 height 6
click at [371, 184] on div "Auto" at bounding box center [384, 182] width 33 height 6
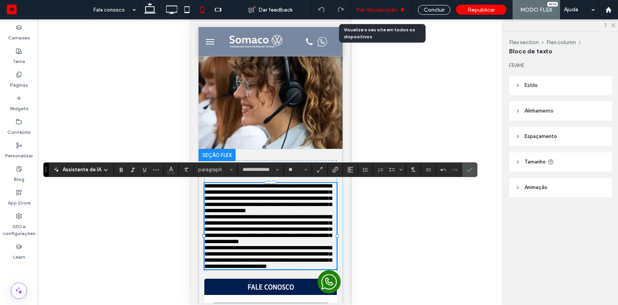
click at [398, 9] on span "Pré-Visualizaçāo" at bounding box center [377, 10] width 42 height 7
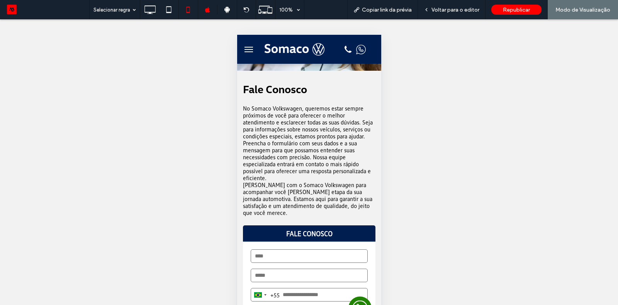
scroll to position [89, 0]
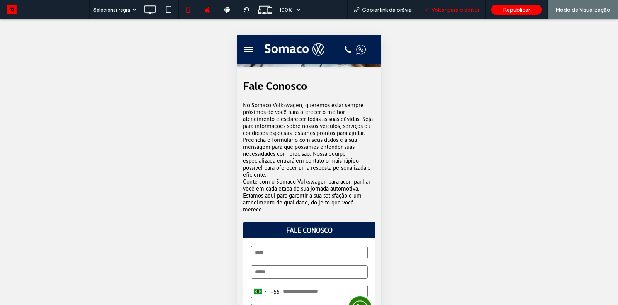
click at [443, 10] on span "Voltar para o editor" at bounding box center [456, 10] width 48 height 7
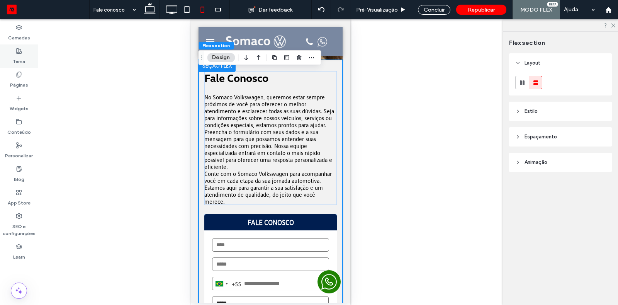
click at [22, 67] on div "Tema" at bounding box center [19, 56] width 38 height 24
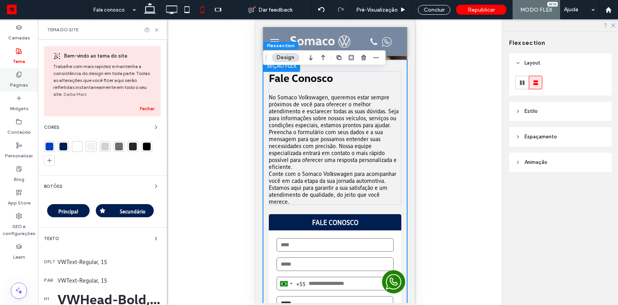
click at [21, 77] on icon at bounding box center [19, 74] width 6 height 6
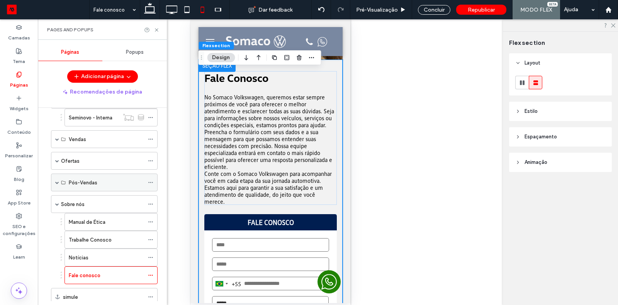
scroll to position [89, 0]
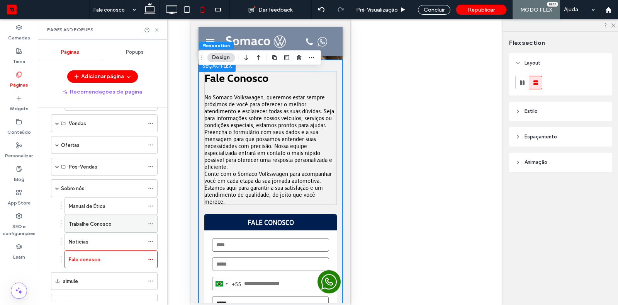
click at [104, 226] on div "Trabalhe Conosco" at bounding box center [106, 223] width 75 height 17
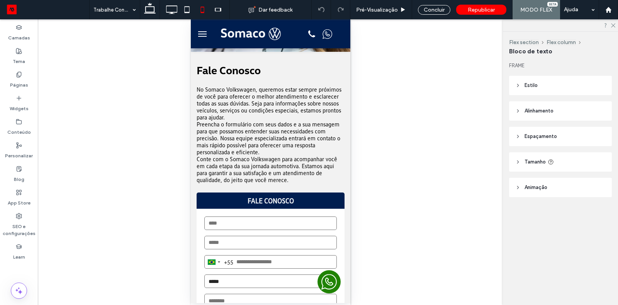
type input "**********"
type input "**"
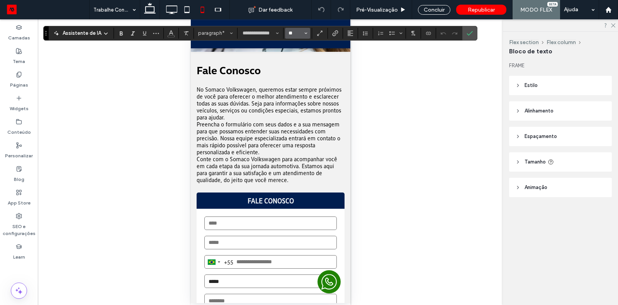
click at [299, 35] on input "**" at bounding box center [295, 33] width 15 height 6
type input "**"
click at [362, 35] on icon "Altura da Linha" at bounding box center [365, 33] width 6 height 6
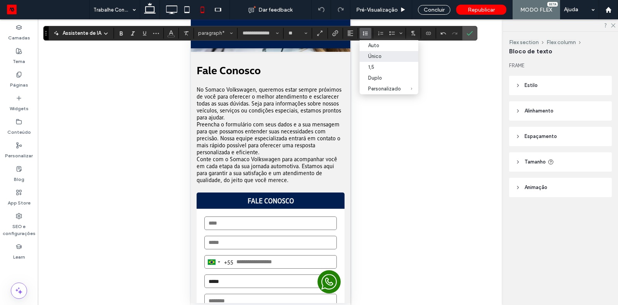
click at [379, 59] on div "Único" at bounding box center [384, 56] width 33 height 6
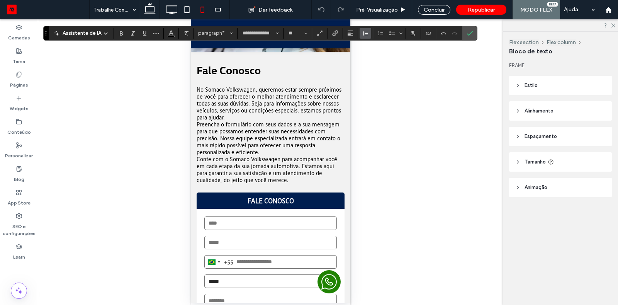
click at [360, 34] on button "Altura da Linha" at bounding box center [366, 33] width 12 height 11
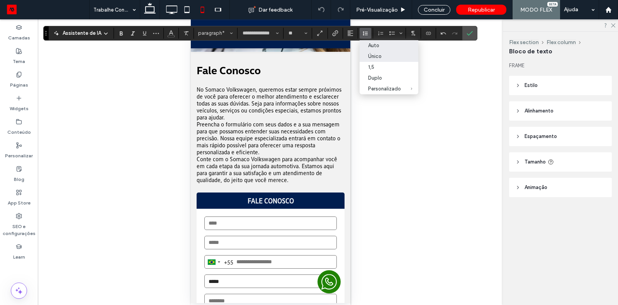
click at [375, 45] on div "Auto" at bounding box center [384, 45] width 33 height 6
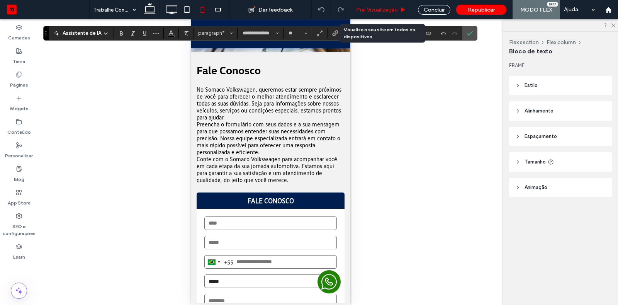
click at [394, 13] on div "Pré-Visualizaçāo" at bounding box center [381, 9] width 62 height 19
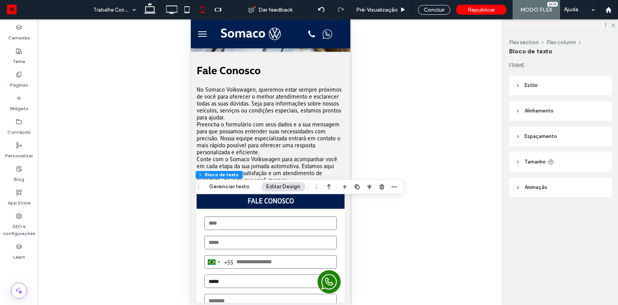
click at [396, 133] on div "Reexibir? Sim Reexibir? Sim Reexibir? Sim Reexibir? Sim Reexibir? Sim Reexibir?…" at bounding box center [270, 161] width 465 height 285
click at [392, 17] on div "Pré-Visualizaçāo" at bounding box center [381, 9] width 62 height 19
click at [423, 8] on div "Concluir" at bounding box center [434, 10] width 32 height 10
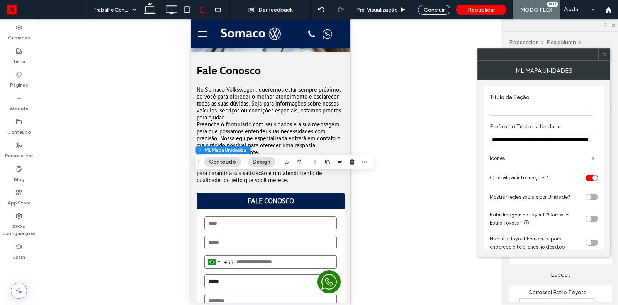
click at [603, 57] on icon at bounding box center [604, 54] width 6 height 6
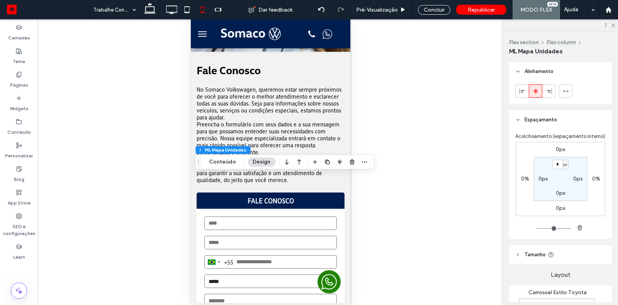
click at [537, 89] on icon at bounding box center [536, 91] width 6 height 6
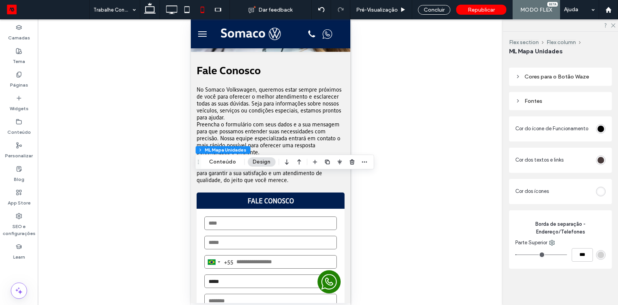
scroll to position [414, 0]
click at [426, 10] on div "Concluir" at bounding box center [434, 10] width 32 height 10
